Goal: Information Seeking & Learning: Learn about a topic

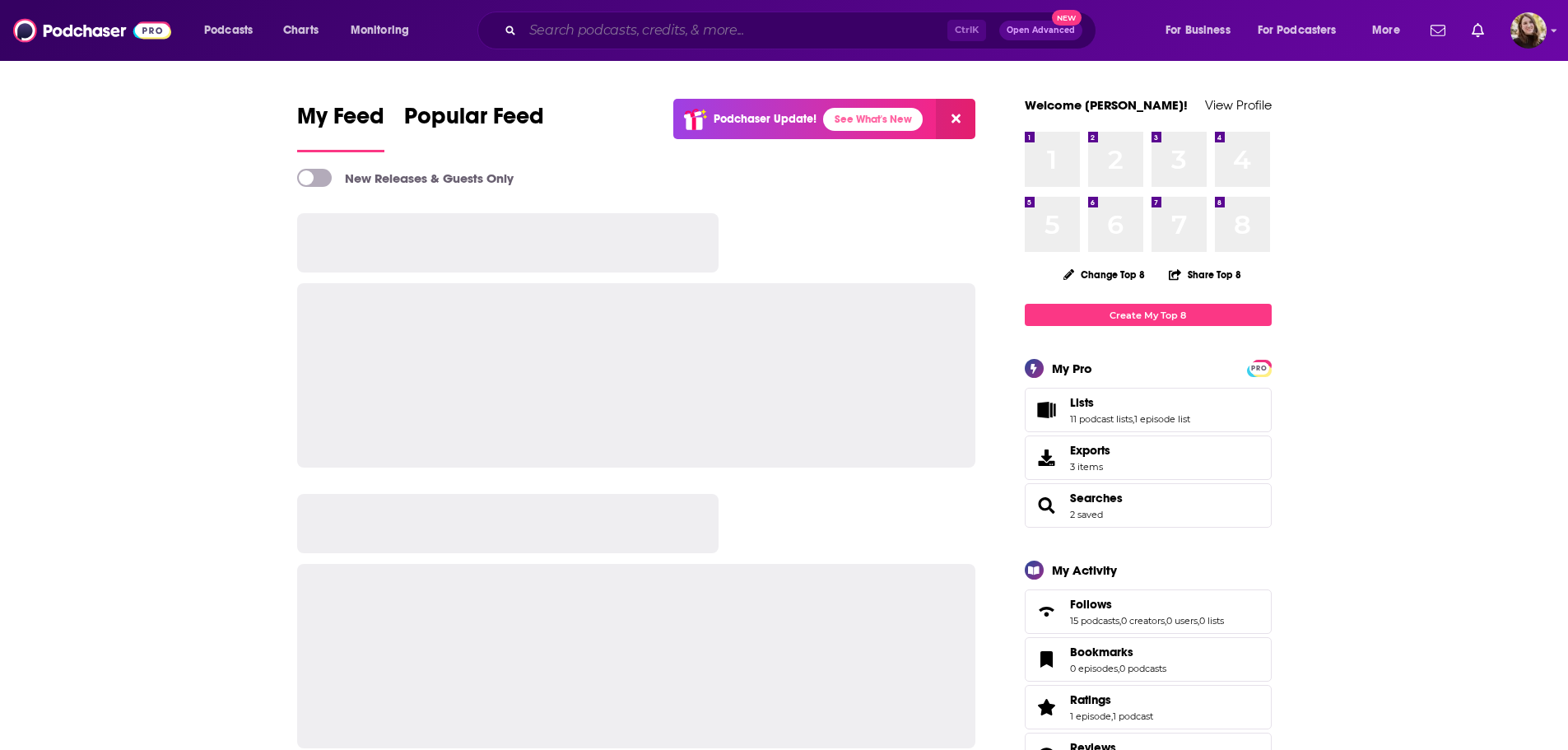
click at [577, 33] on input "Search podcasts, credits, & more..." at bounding box center [734, 29] width 424 height 26
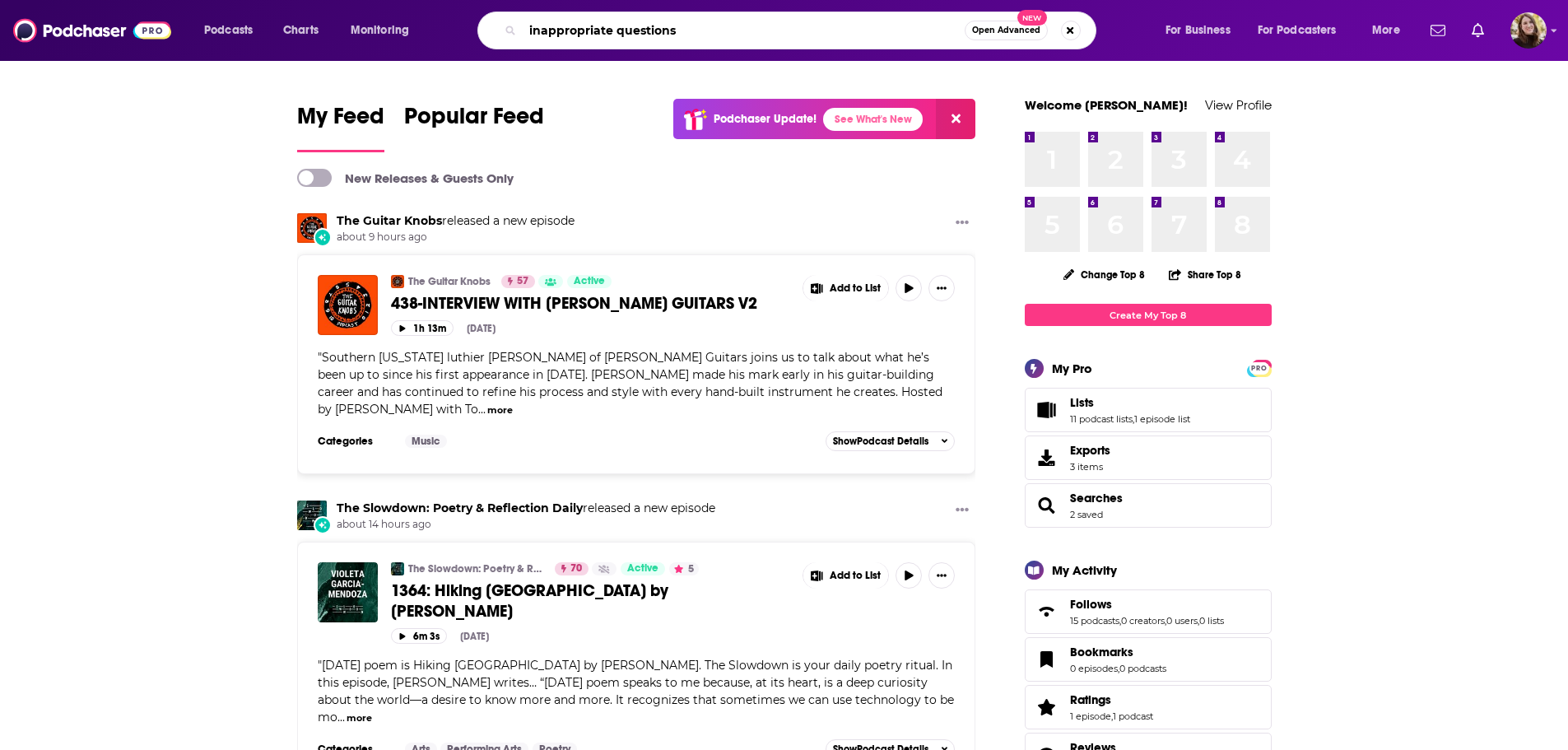
type input "inappropriate questions"
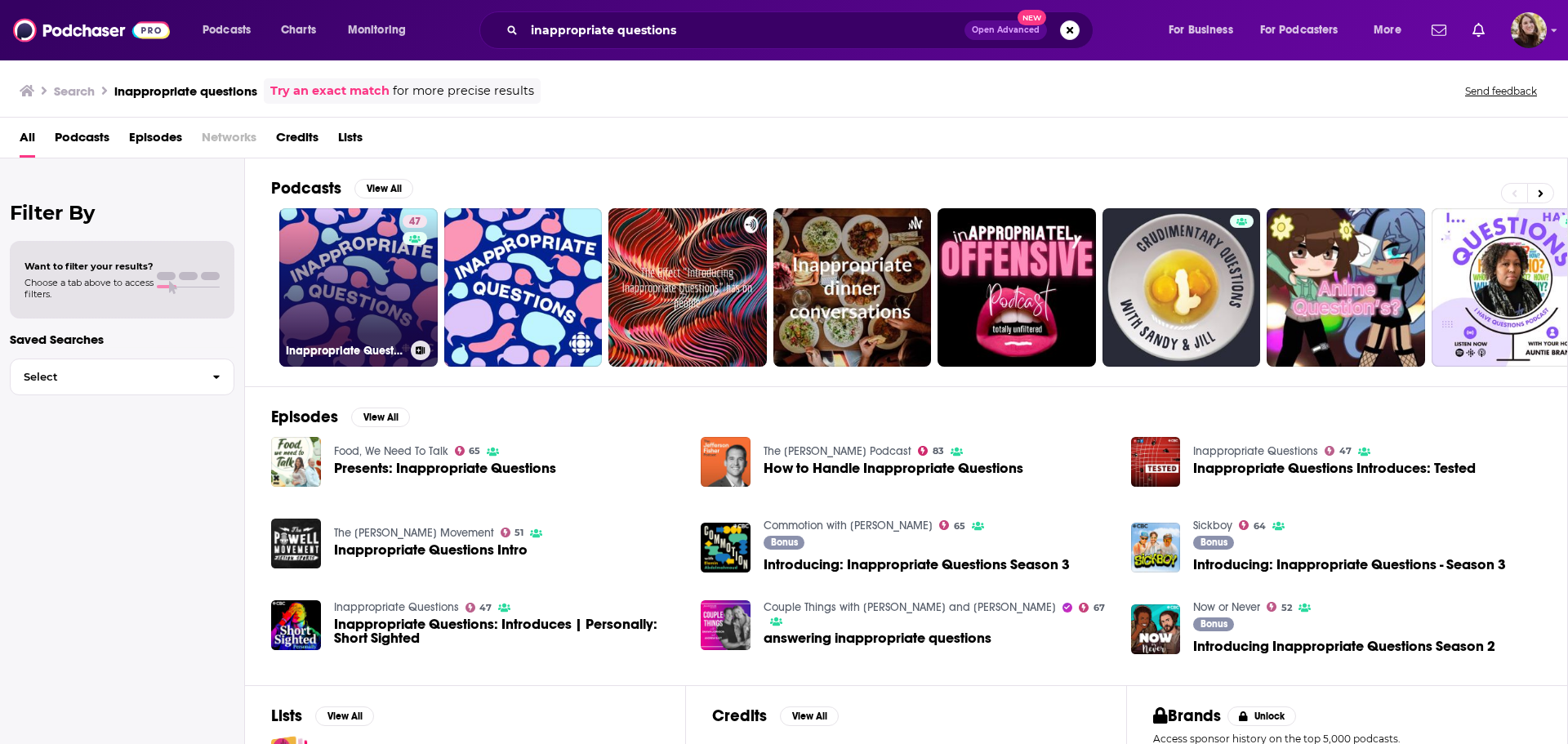
click at [339, 298] on link "47 Inappropriate Questions" at bounding box center [358, 287] width 159 height 159
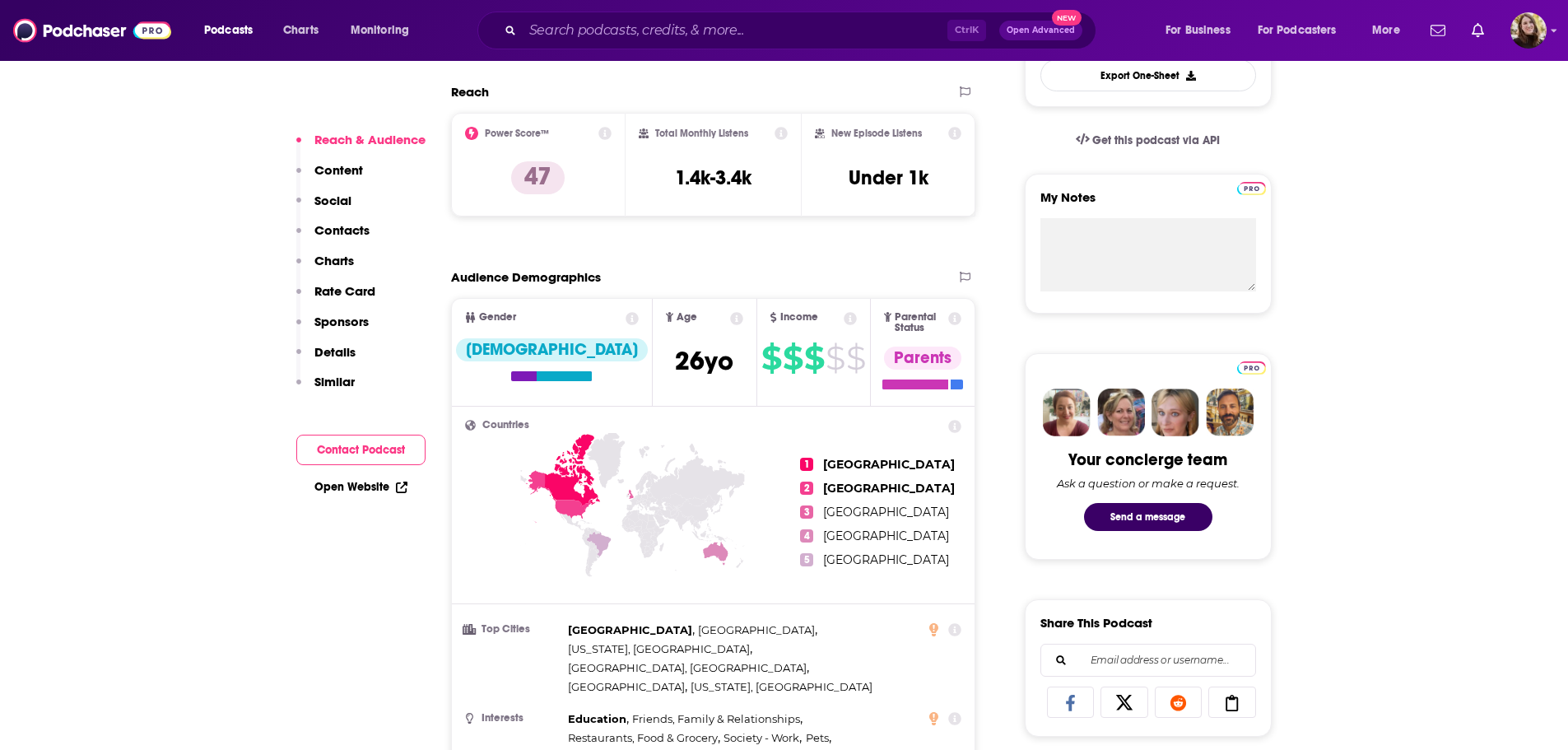
scroll to position [82, 0]
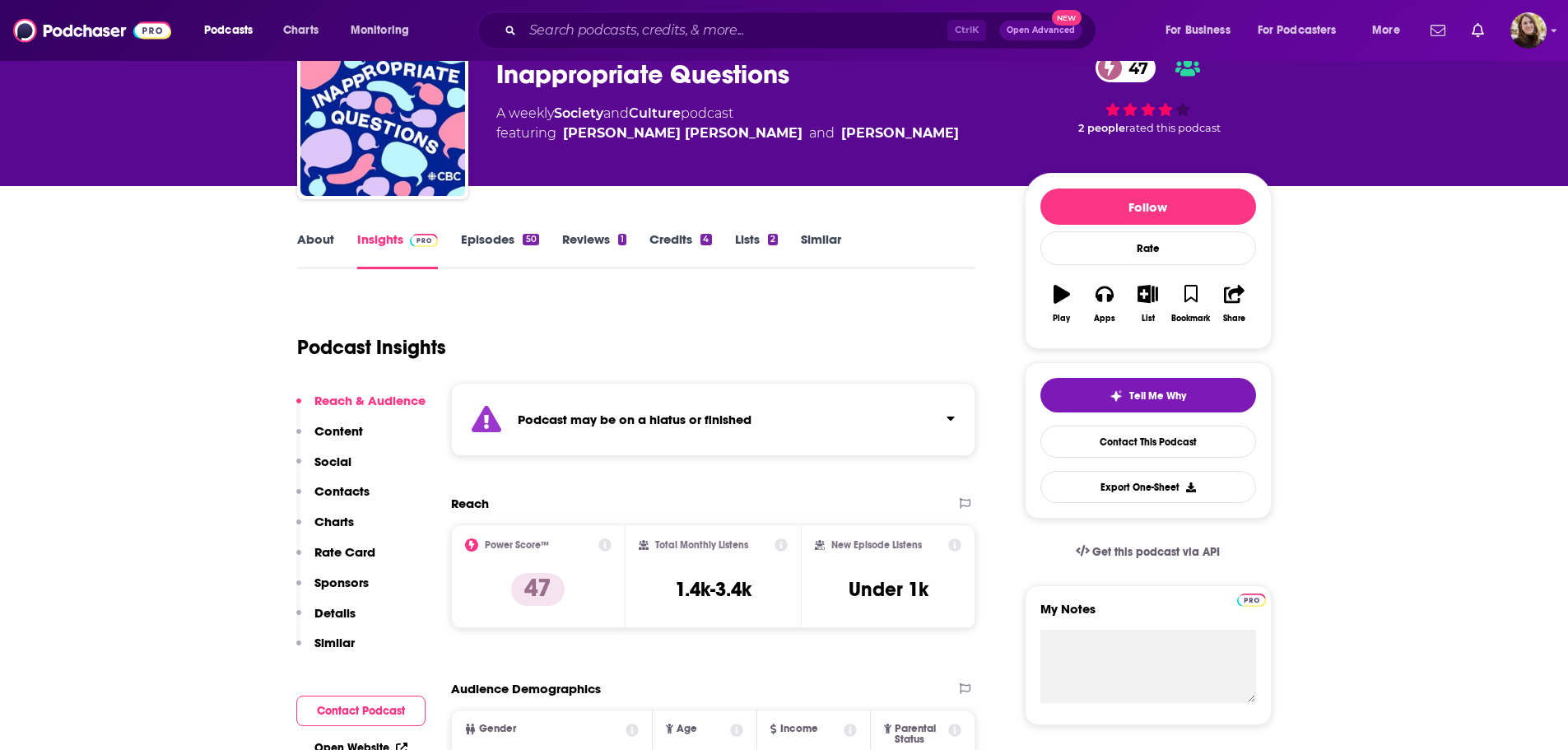
click at [473, 239] on link "Episodes 50" at bounding box center [499, 250] width 78 height 38
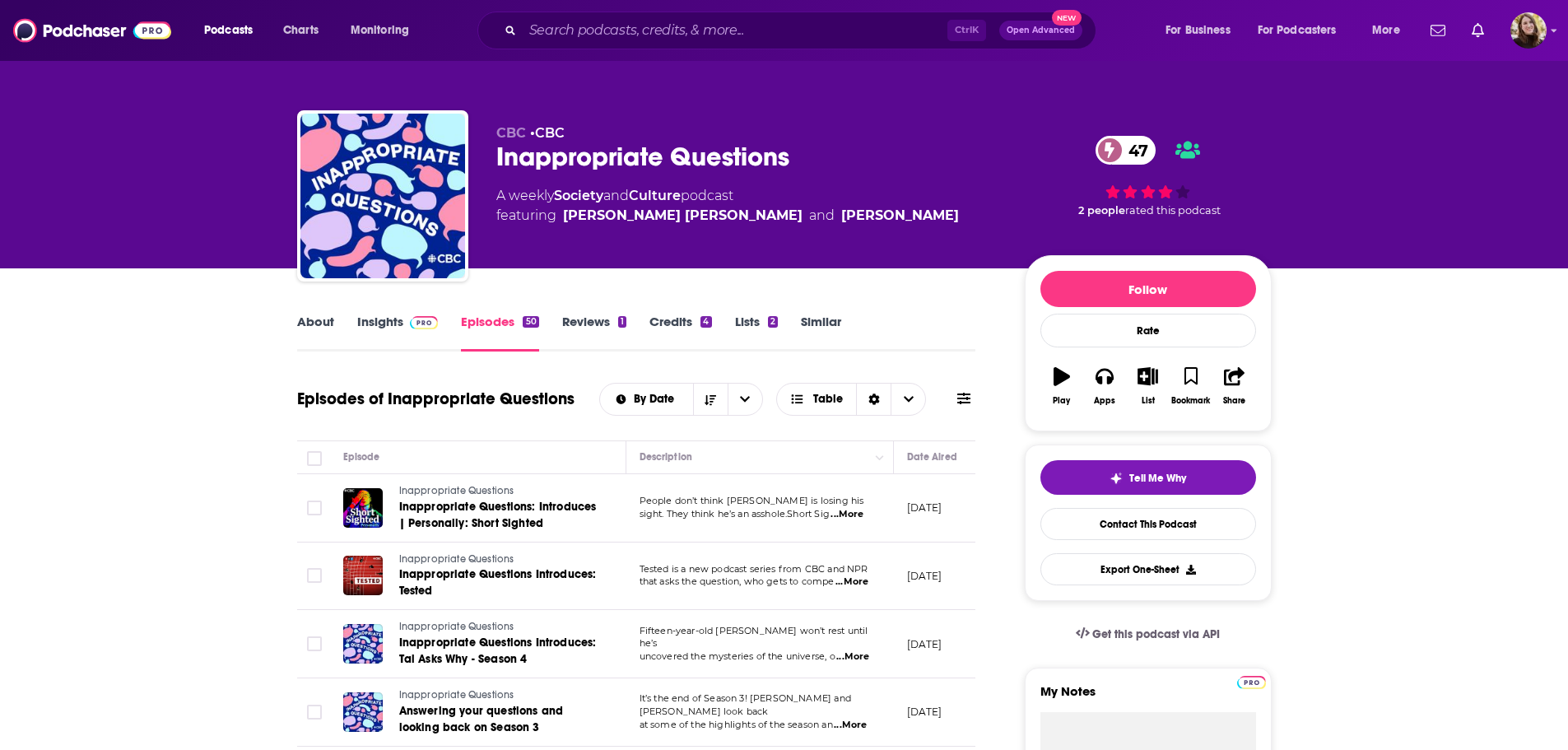
scroll to position [164, 0]
